Goal: Task Accomplishment & Management: Use online tool/utility

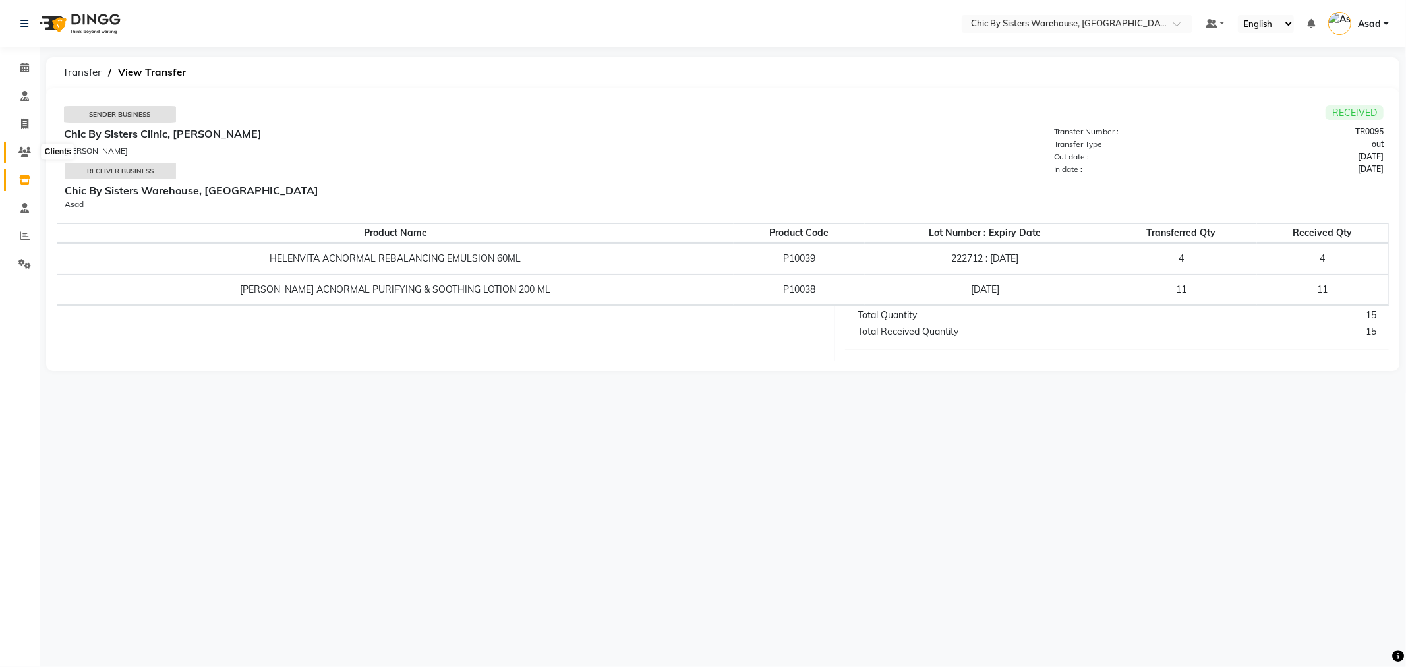
click at [25, 152] on icon at bounding box center [24, 152] width 13 height 10
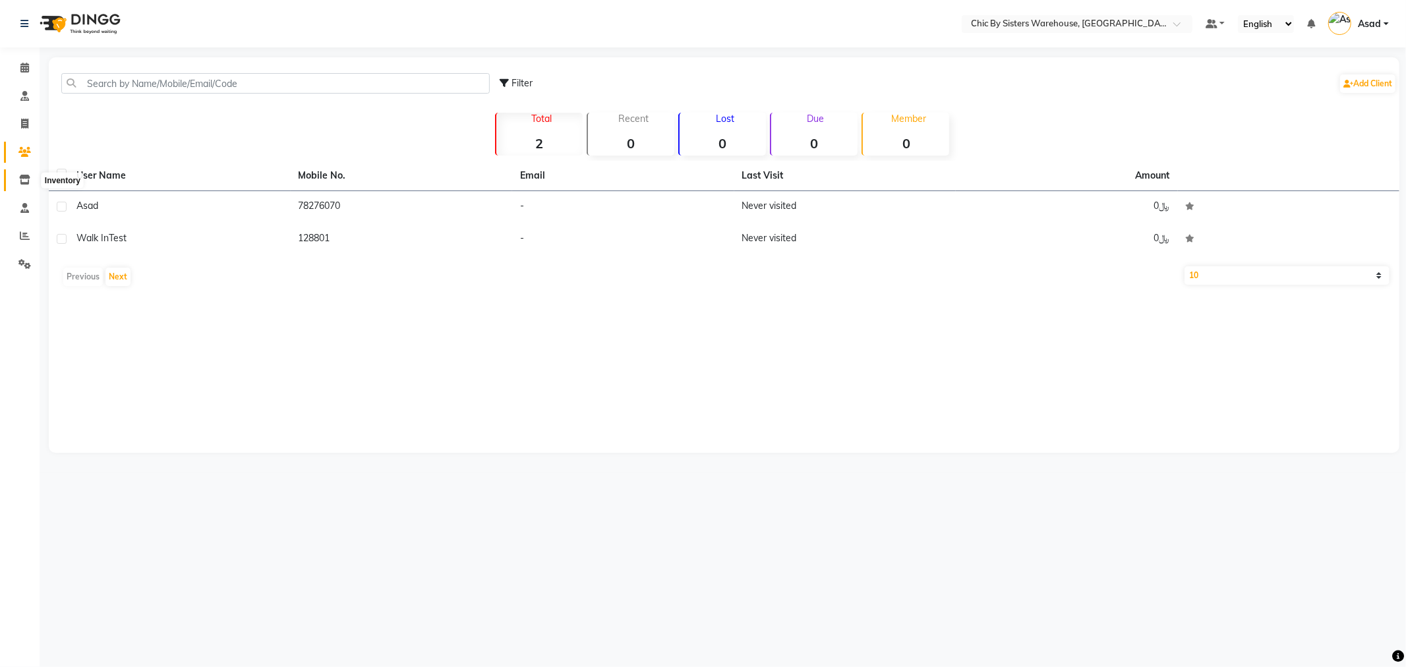
click at [27, 180] on icon at bounding box center [24, 180] width 11 height 10
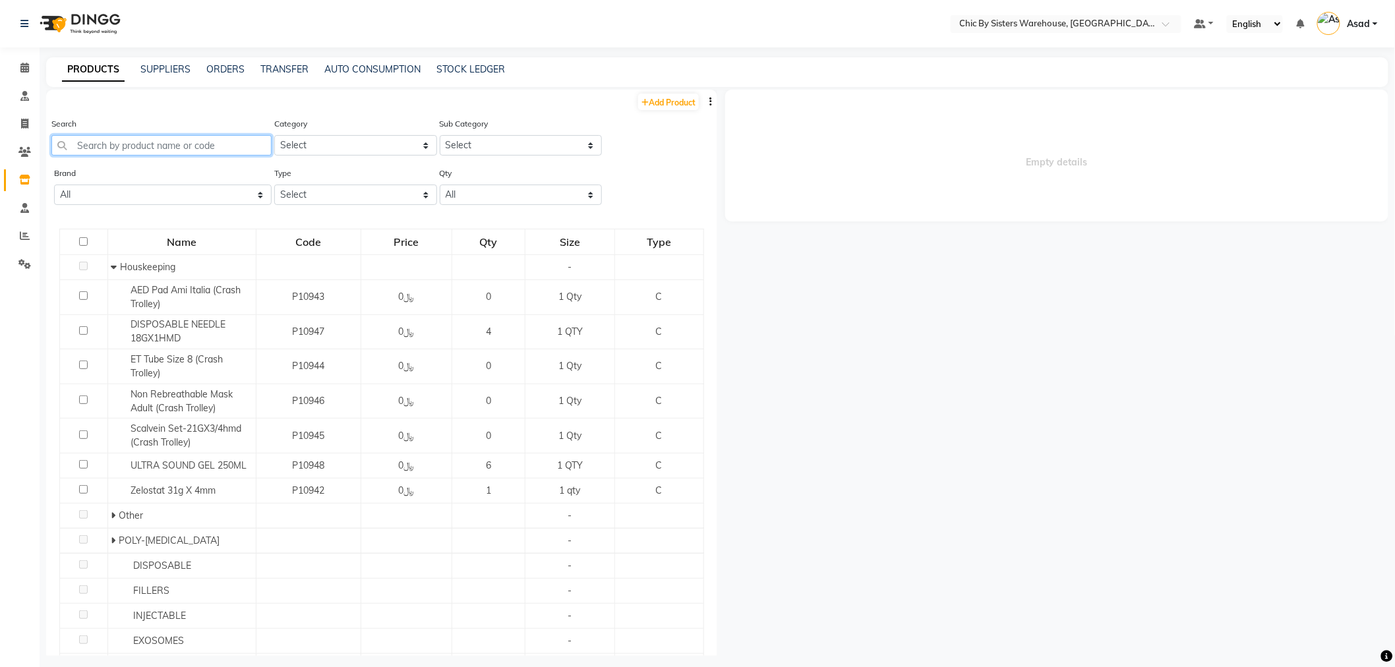
click at [199, 142] on input "text" at bounding box center [161, 145] width 220 height 20
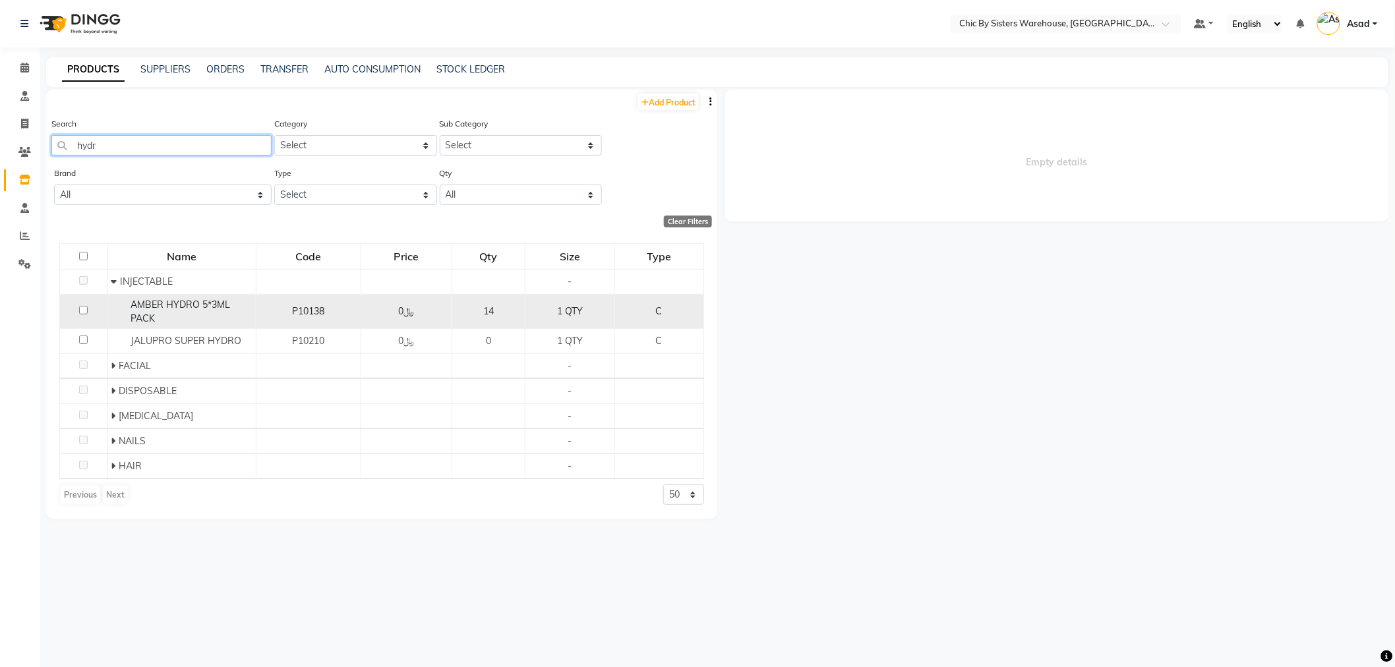
type input "hydr"
click at [204, 312] on div "AMBER HYDRO 5*3ML PACK" at bounding box center [181, 312] width 141 height 28
select select
